Goal: Register for event/course

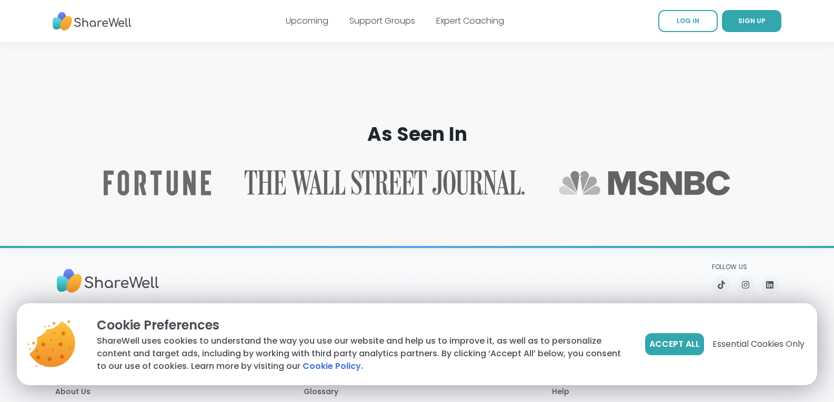
scroll to position [1667, 0]
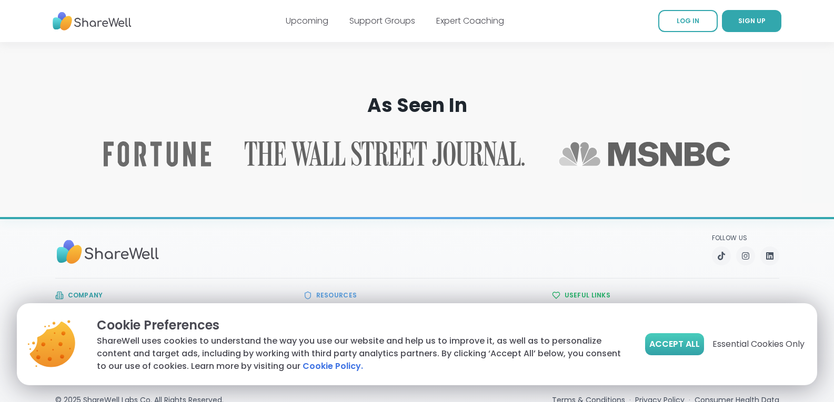
click at [694, 347] on span "Accept All" at bounding box center [674, 344] width 50 height 13
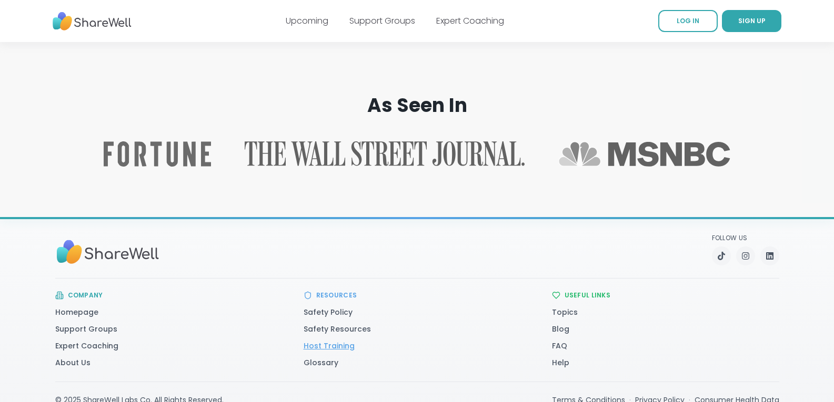
click at [338, 341] on link "Host Training" at bounding box center [328, 346] width 51 height 11
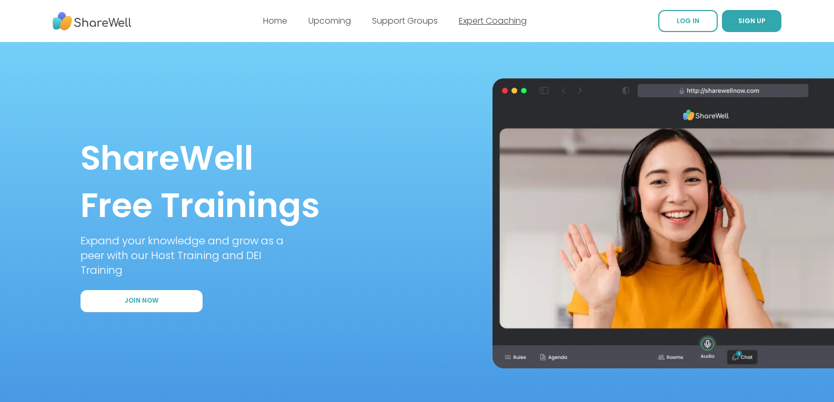
click at [492, 26] on link "Expert Coaching" at bounding box center [493, 21] width 68 height 12
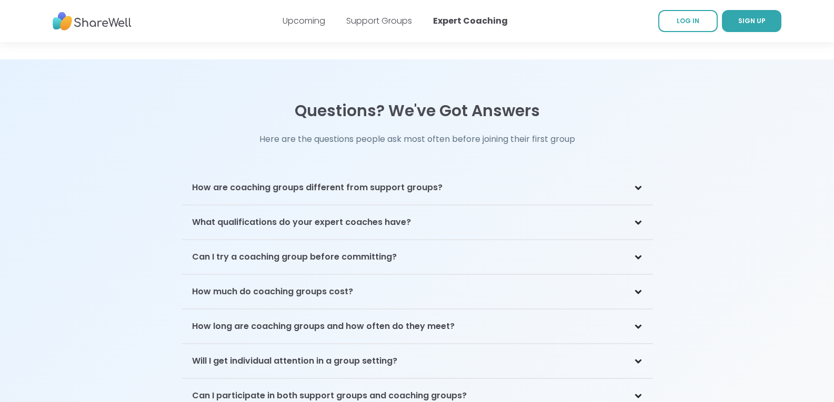
scroll to position [2438, 0]
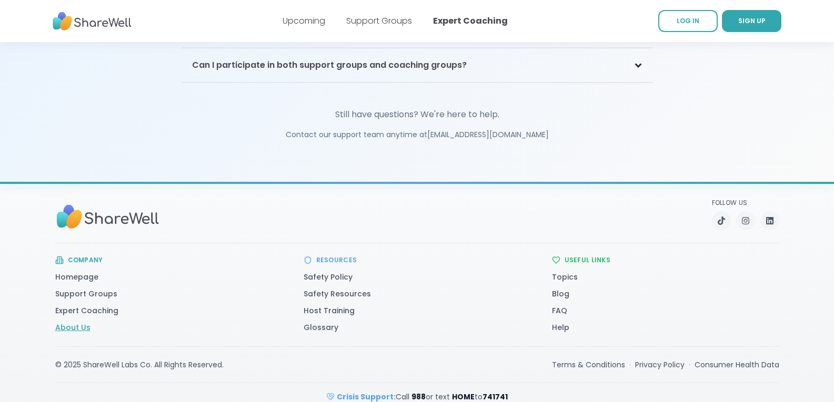
click at [78, 322] on link "About Us" at bounding box center [72, 327] width 35 height 11
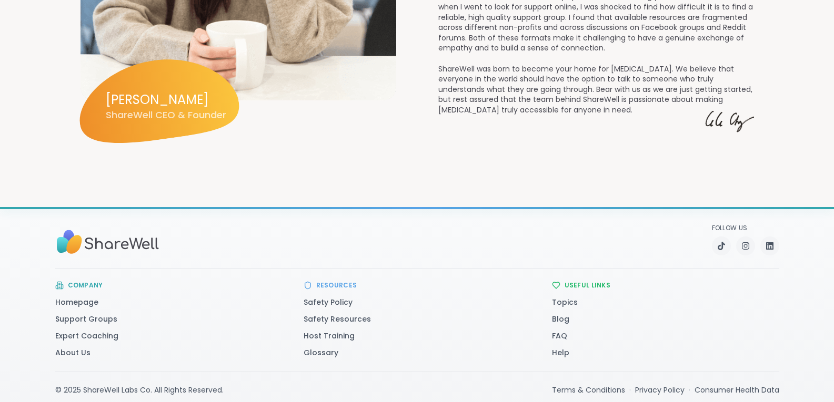
scroll to position [1536, 0]
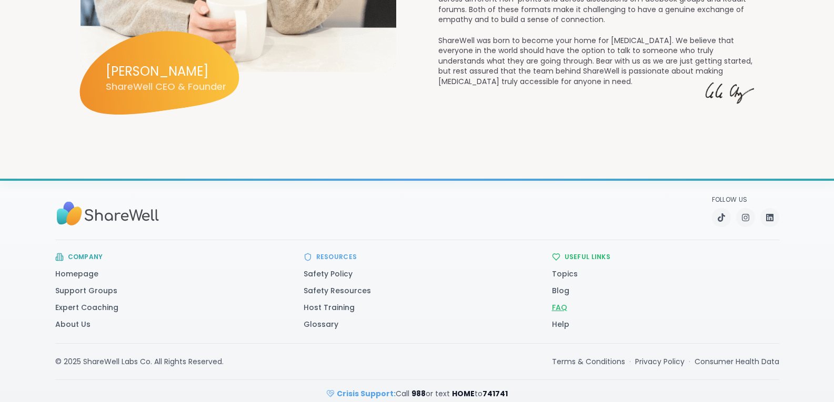
click at [563, 302] on link "FAQ" at bounding box center [559, 307] width 15 height 11
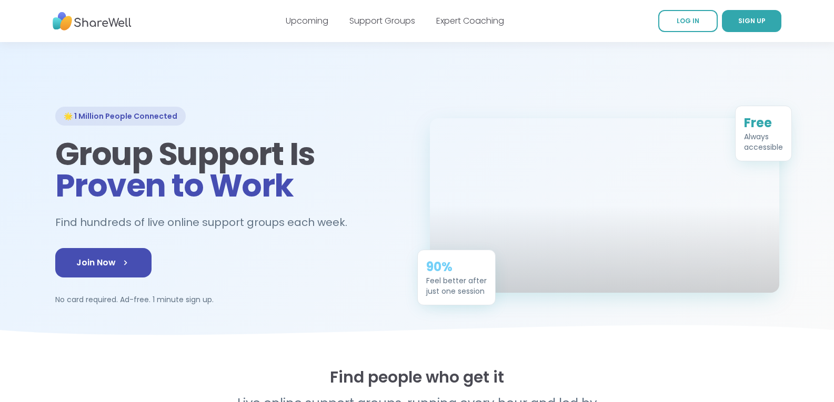
scroll to position [6, 0]
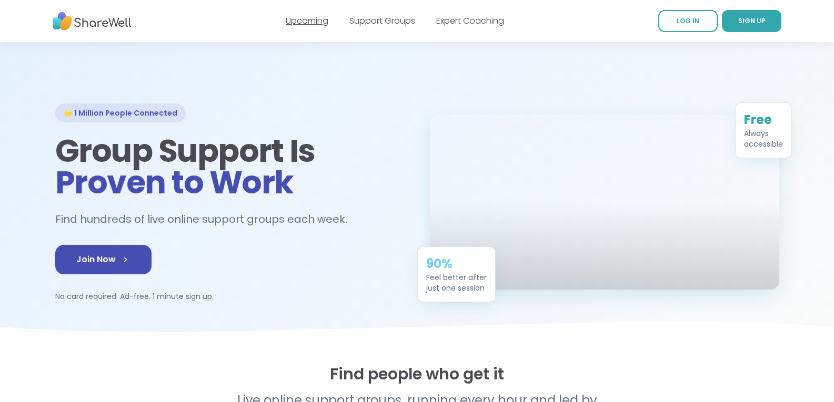
click at [326, 19] on link "Upcoming" at bounding box center [307, 21] width 43 height 12
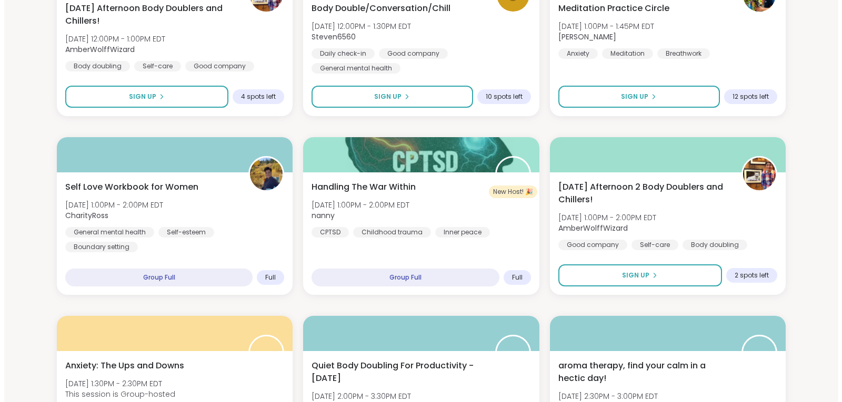
scroll to position [957, 0]
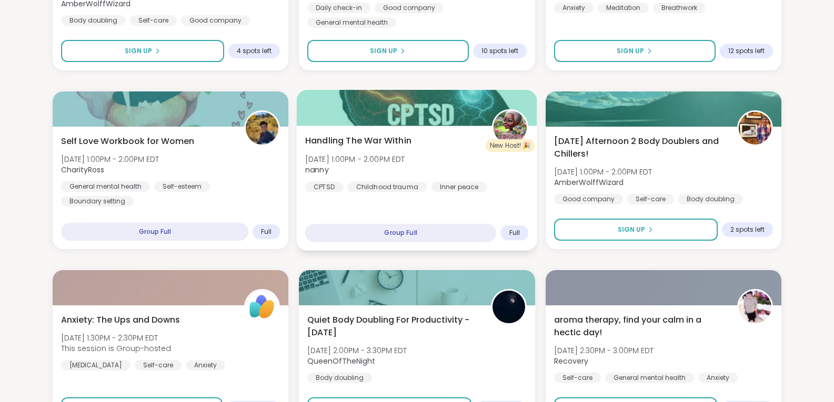
click at [388, 138] on span "Handling The War Within" at bounding box center [358, 141] width 106 height 13
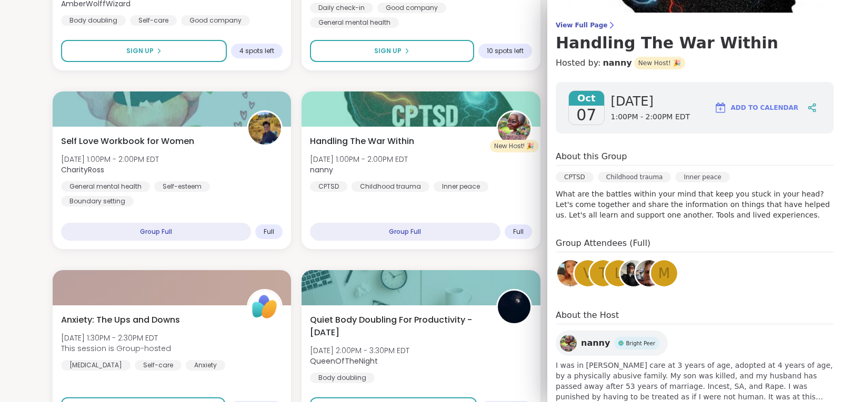
scroll to position [107, 0]
